Goal: Task Accomplishment & Management: Use online tool/utility

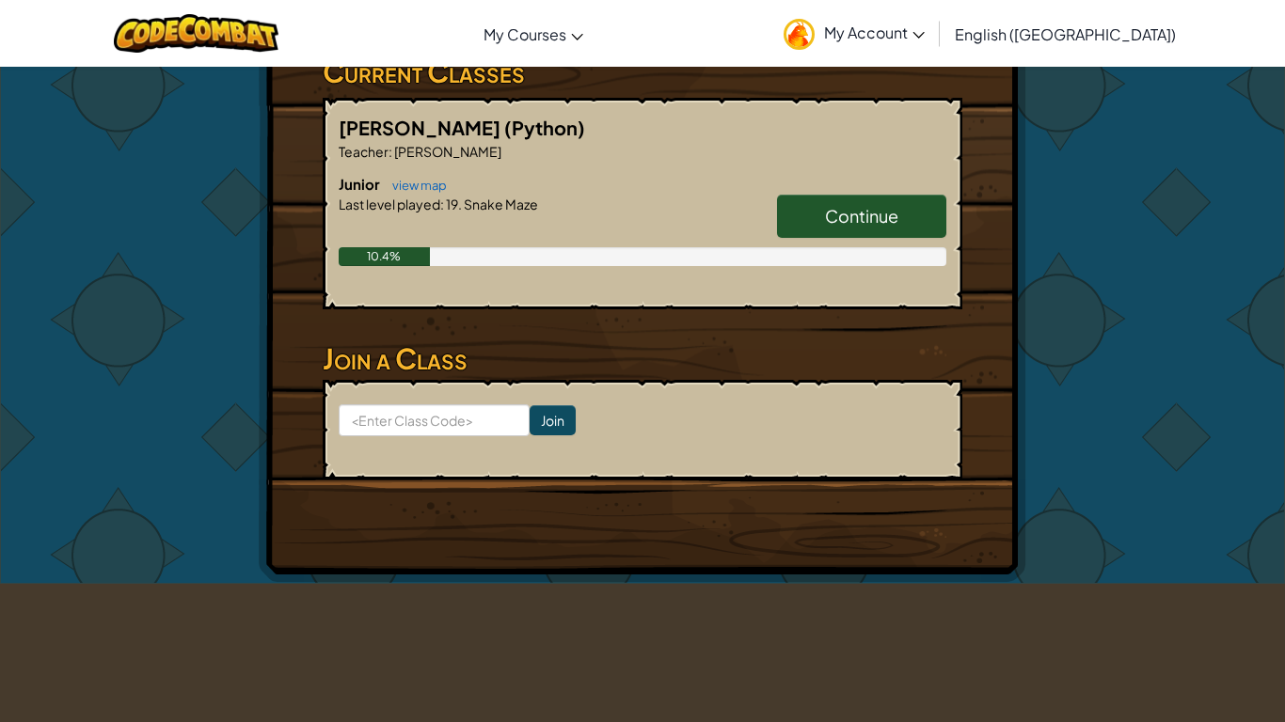
scroll to position [339, 0]
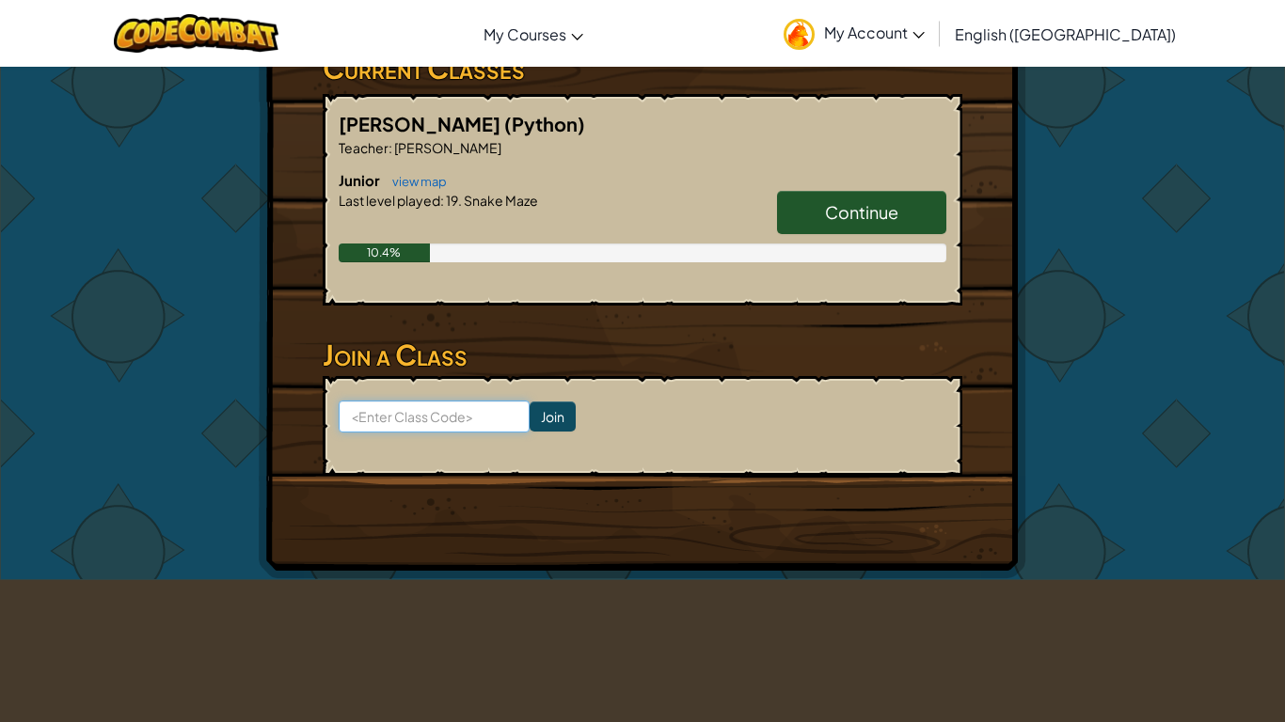
click at [471, 421] on input at bounding box center [434, 417] width 191 height 32
type input "mixcoolred"
click at [555, 402] on input "Join" at bounding box center [552, 417] width 46 height 30
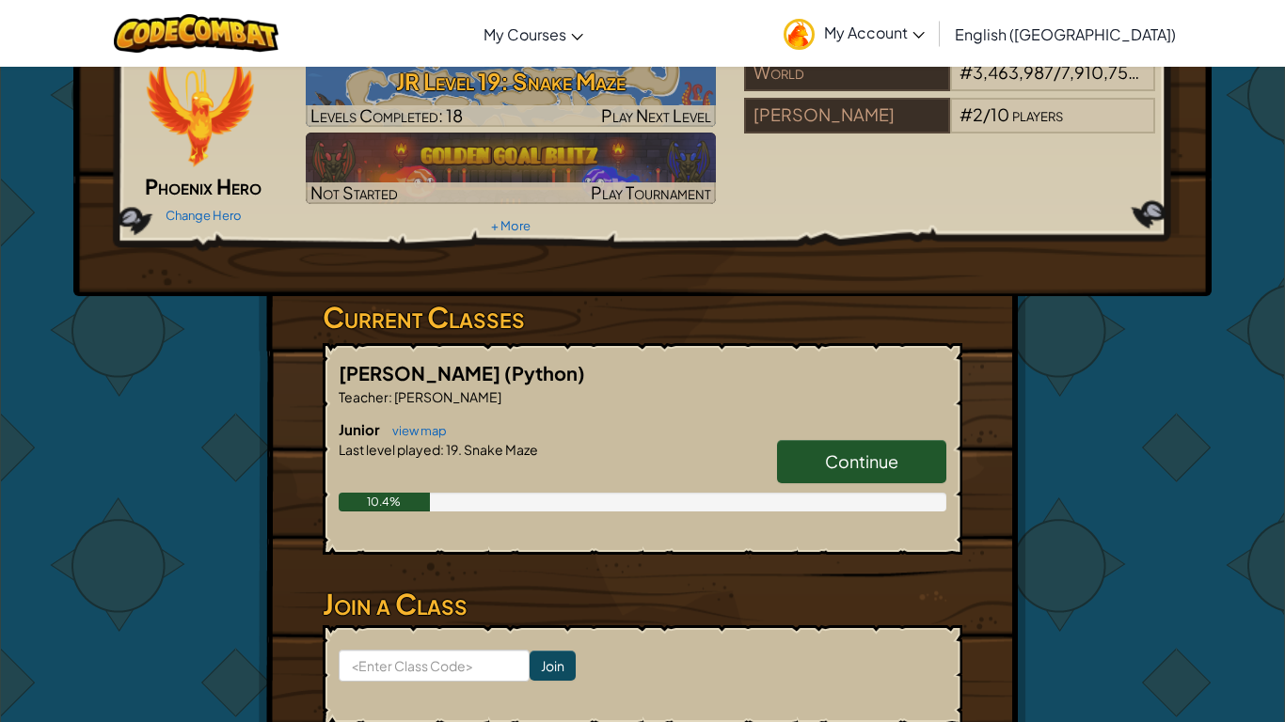
scroll to position [95, 0]
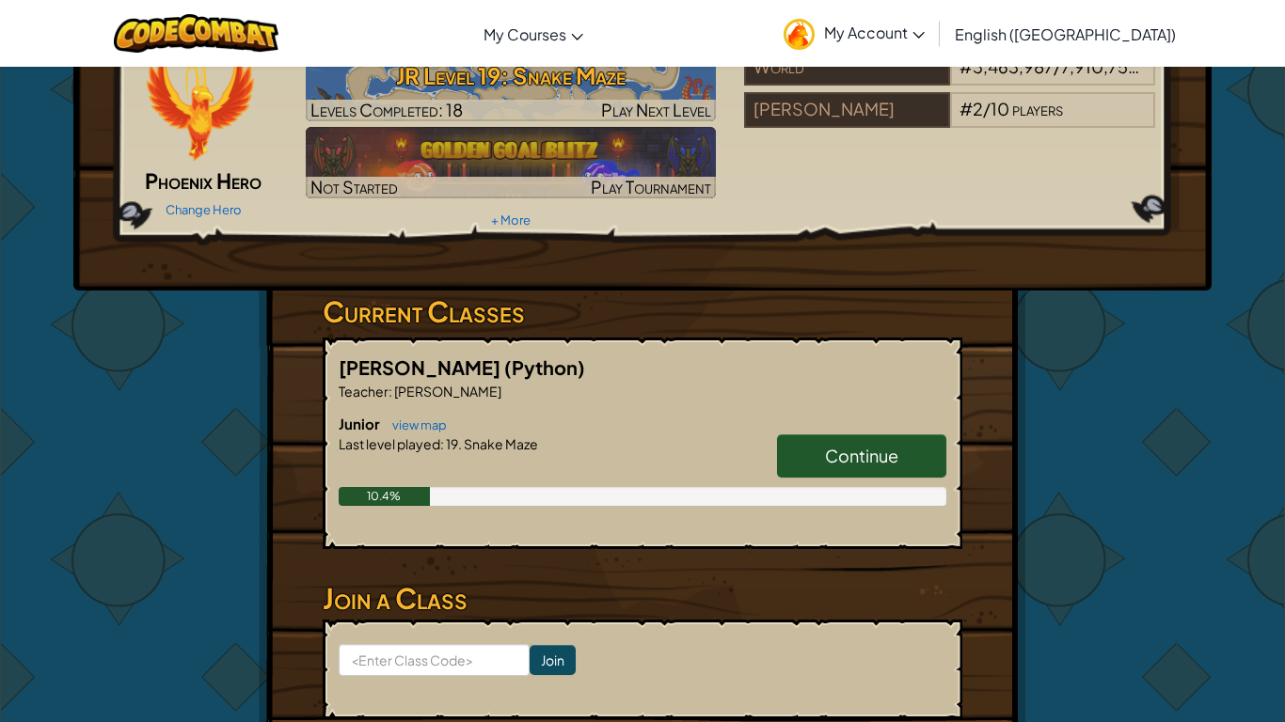
click at [814, 458] on link "Continue" at bounding box center [861, 455] width 169 height 43
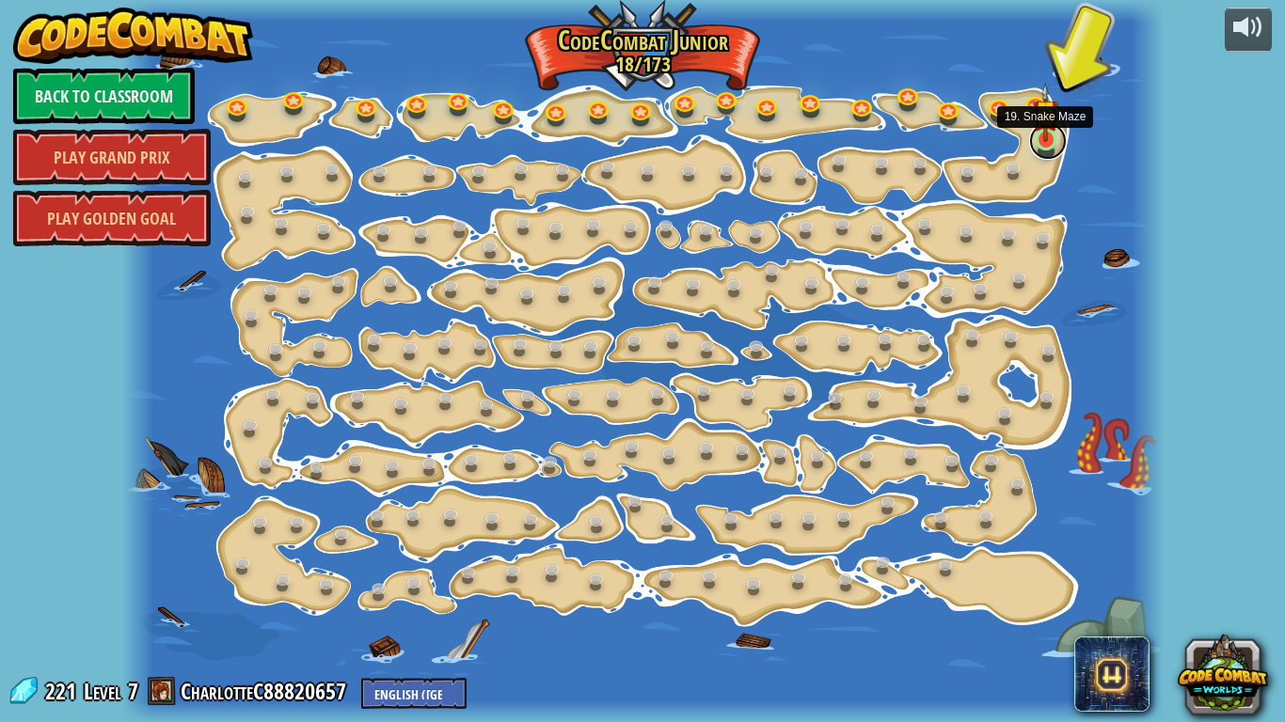
click at [1045, 150] on link at bounding box center [1048, 141] width 38 height 38
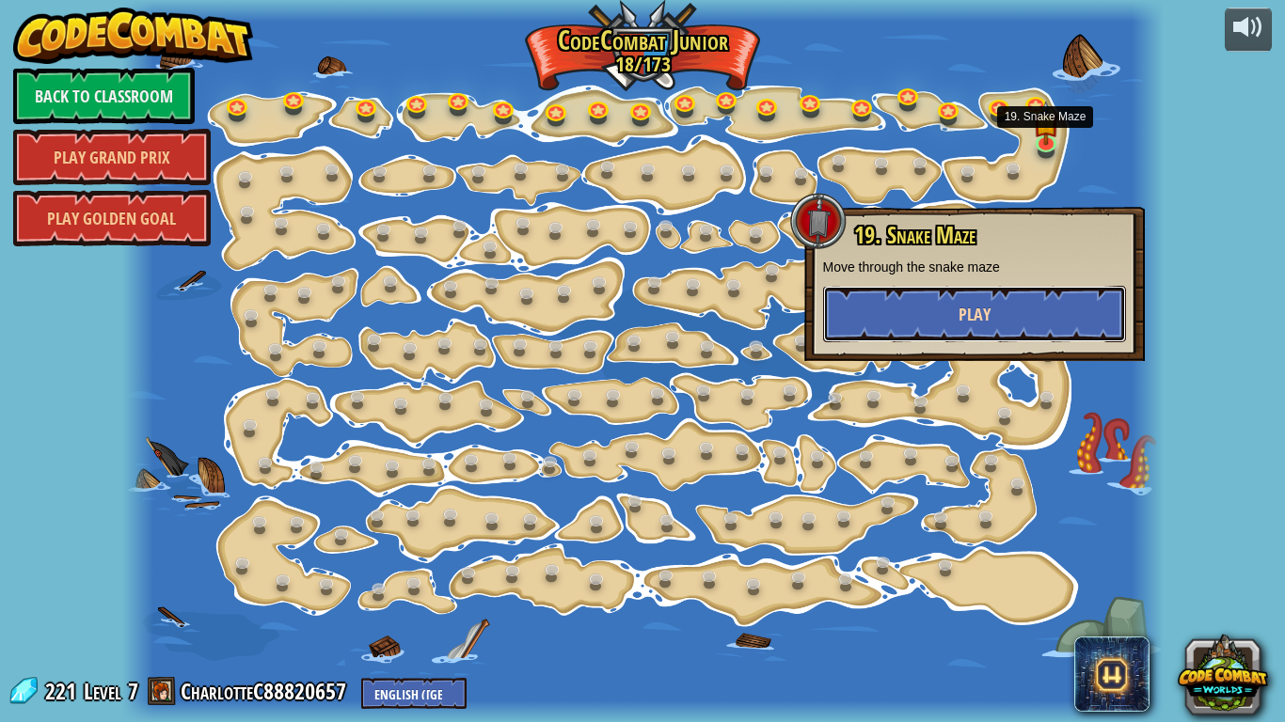
click at [1024, 329] on button "Play" at bounding box center [974, 314] width 303 height 56
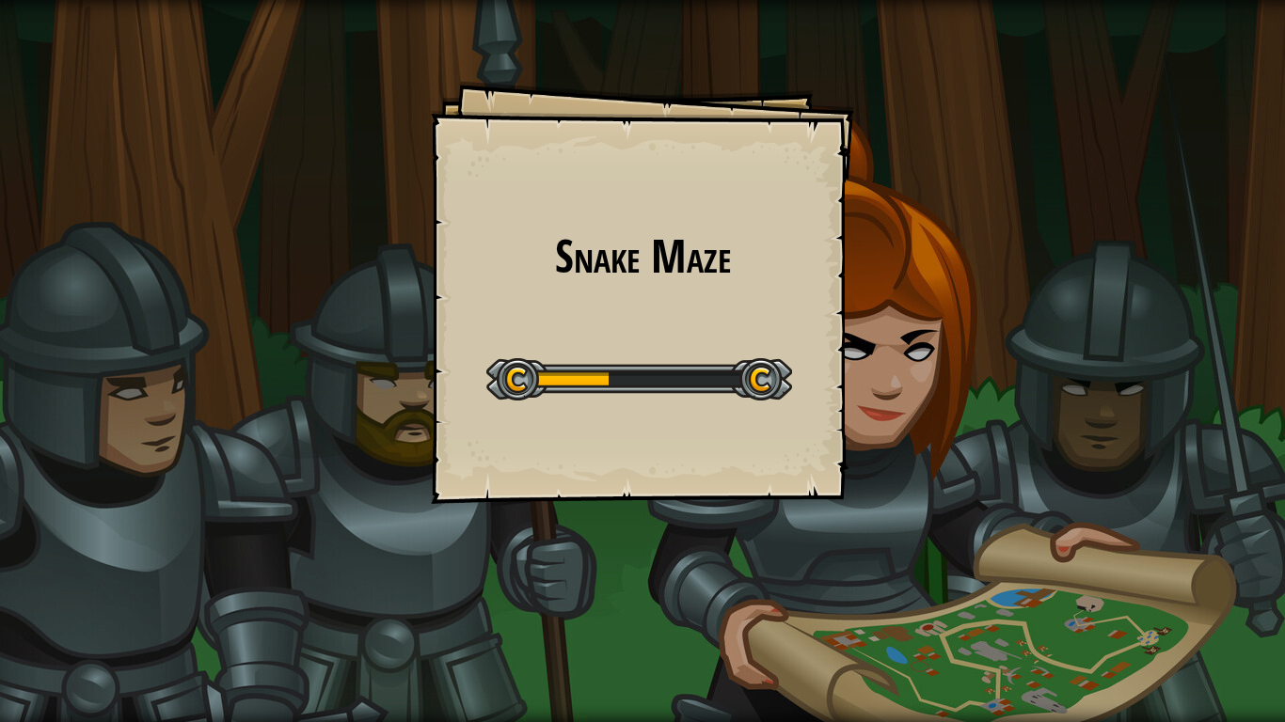
click at [1024, 329] on div "Snake Maze Goals Start Level Error loading from server. Try refreshing the page…" at bounding box center [642, 361] width 1285 height 722
